Goal: Transaction & Acquisition: Purchase product/service

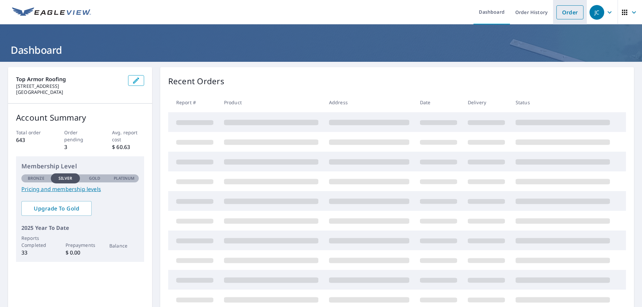
click at [563, 11] on link "Order" at bounding box center [569, 12] width 27 height 14
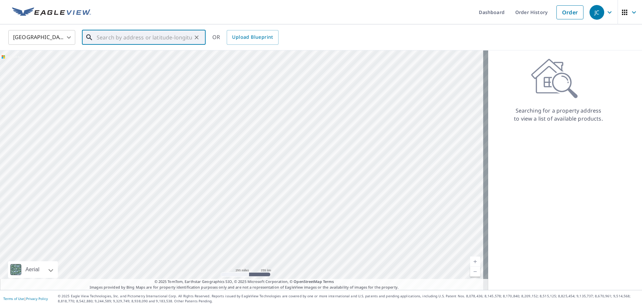
click at [103, 36] on input "text" at bounding box center [144, 37] width 95 height 19
click at [114, 61] on p "[GEOGRAPHIC_DATA]" at bounding box center [147, 64] width 105 height 7
type input "[STREET_ADDRESS]"
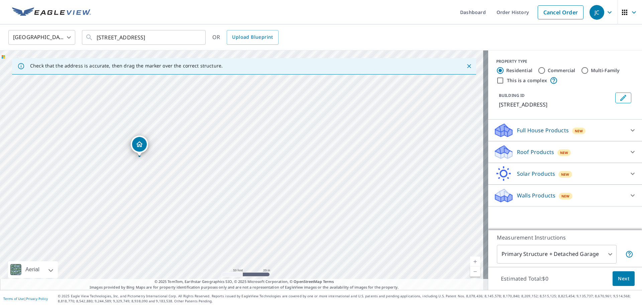
click at [522, 156] on p "Roof Products" at bounding box center [535, 152] width 37 height 8
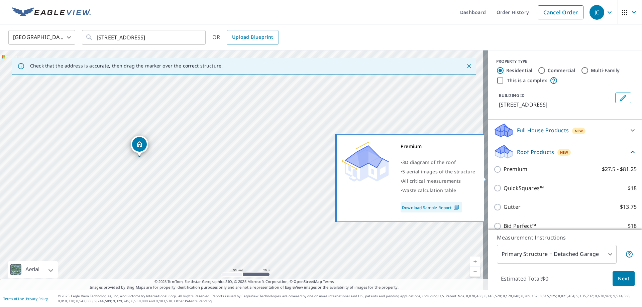
click at [510, 174] on p "Premium" at bounding box center [516, 169] width 24 height 8
click at [504, 174] on input "Premium $27.5 - $81.25" at bounding box center [499, 170] width 10 height 8
checkbox input "true"
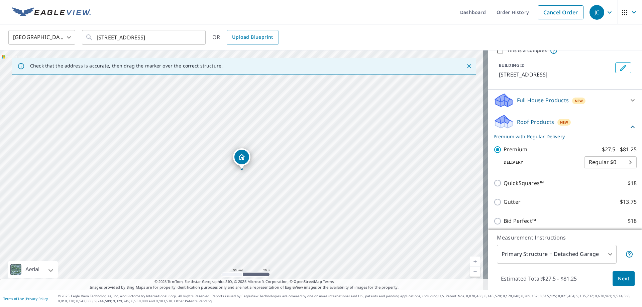
scroll to position [85, 0]
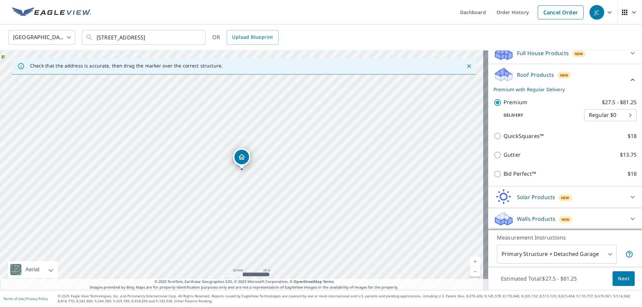
click at [622, 279] on span "Next" at bounding box center [623, 279] width 11 height 8
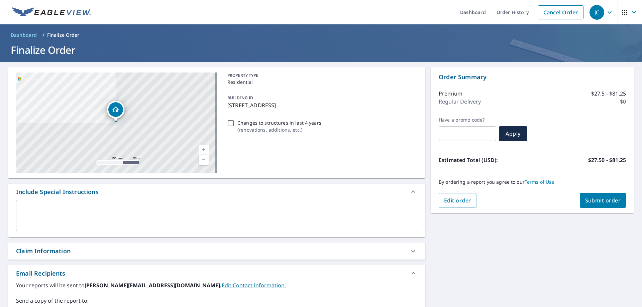
scroll to position [67, 0]
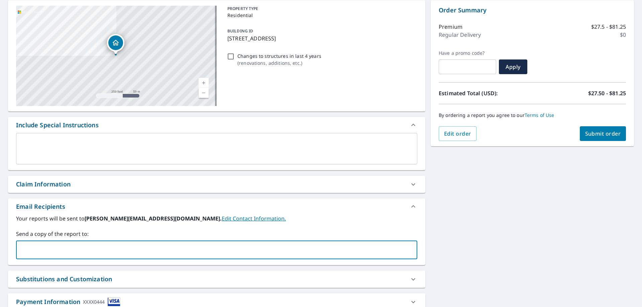
click at [40, 252] on input "text" at bounding box center [211, 250] width 385 height 13
type input "[EMAIL_ADDRESS][DOMAIN_NAME]"
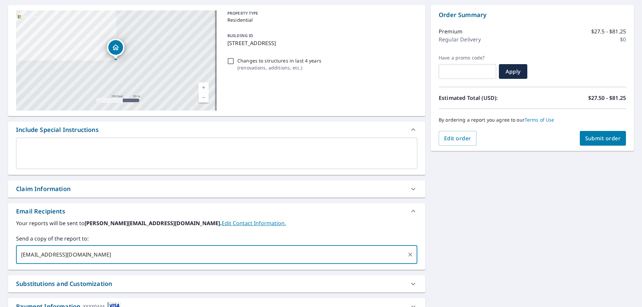
scroll to position [0, 0]
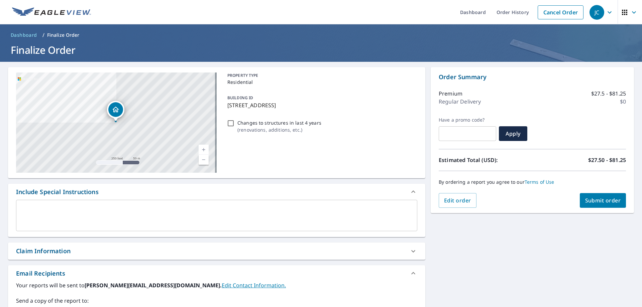
click at [597, 200] on span "Submit order" at bounding box center [603, 200] width 36 height 7
checkbox input "true"
